Goal: Find specific page/section: Find specific page/section

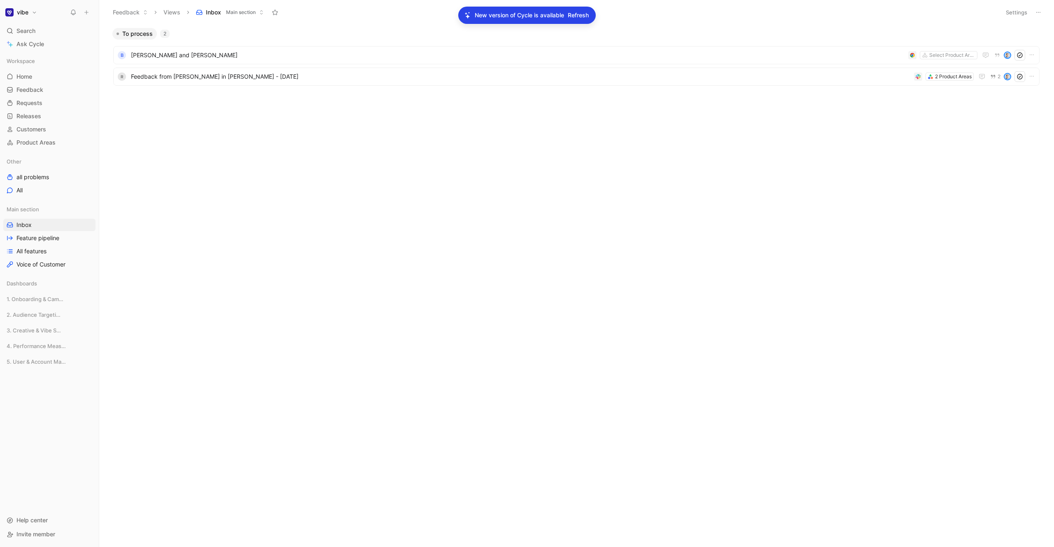
click at [290, 133] on body "vibe Search ⌘ K Ask Cycle Workspace Home G then H Feedback G then F Requests G …" at bounding box center [527, 273] width 1054 height 547
click at [219, 55] on span "[PERSON_NAME] and [PERSON_NAME]" at bounding box center [518, 55] width 774 height 10
click at [575, 19] on span "Refresh" at bounding box center [578, 15] width 21 height 10
click at [278, 130] on body "vibe Search ⌘ K Ask Cycle Workspace Home G then H Feedback G then F Requests G …" at bounding box center [527, 273] width 1054 height 547
click at [53, 241] on span "Feature pipeline" at bounding box center [37, 238] width 43 height 8
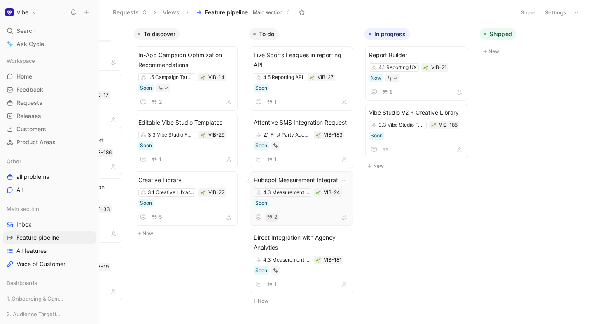
scroll to position [0, 206]
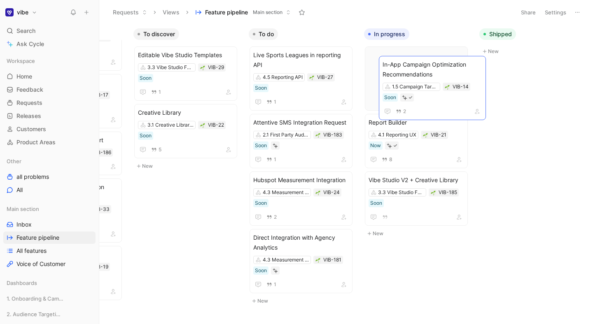
drag, startPoint x: 177, startPoint y: 62, endPoint x: 421, endPoint y: 70, distance: 243.8
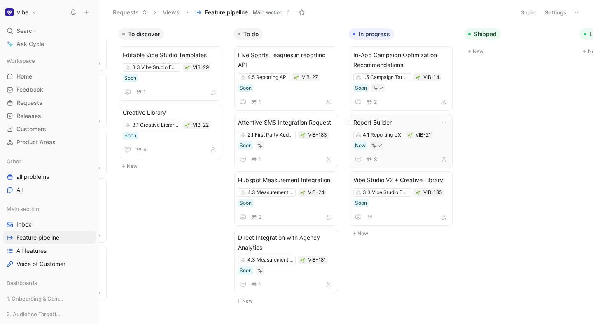
scroll to position [0, 235]
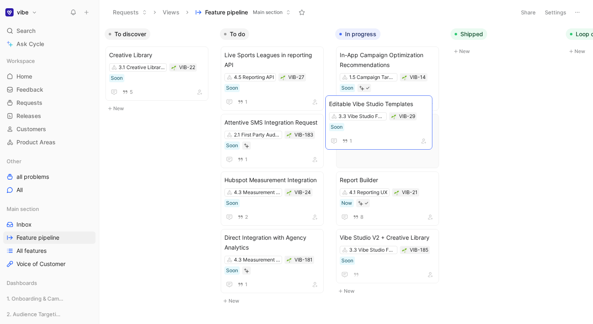
drag, startPoint x: 160, startPoint y: 54, endPoint x: 384, endPoint y: 104, distance: 229.0
